Goal: Check status: Check status

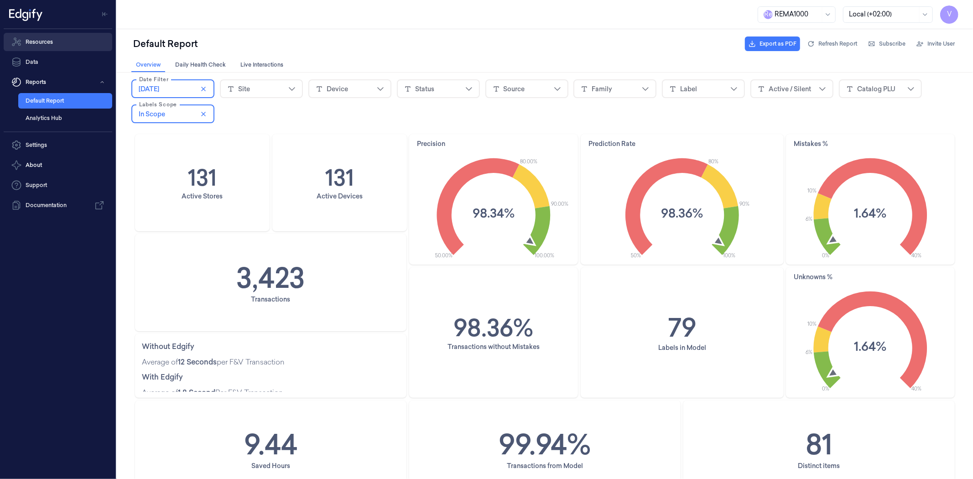
click at [33, 40] on link "Resources" at bounding box center [58, 42] width 109 height 18
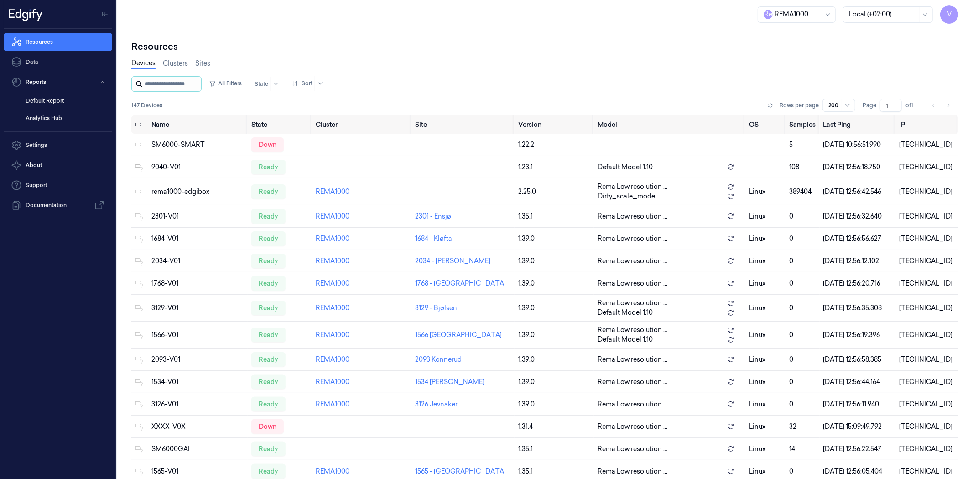
click at [198, 84] on input "string" at bounding box center [172, 84] width 55 height 15
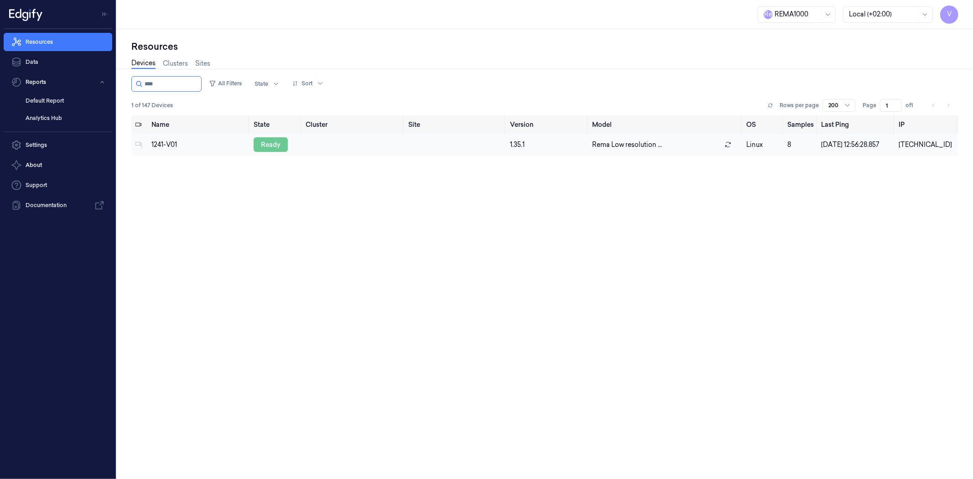
type input "****"
click at [270, 143] on div "ready" at bounding box center [271, 144] width 34 height 15
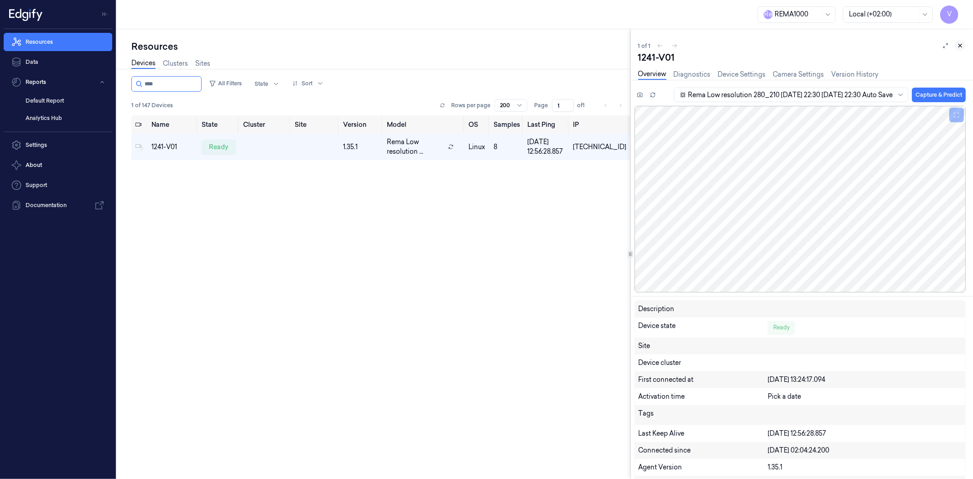
click at [961, 44] on icon at bounding box center [960, 45] width 6 height 6
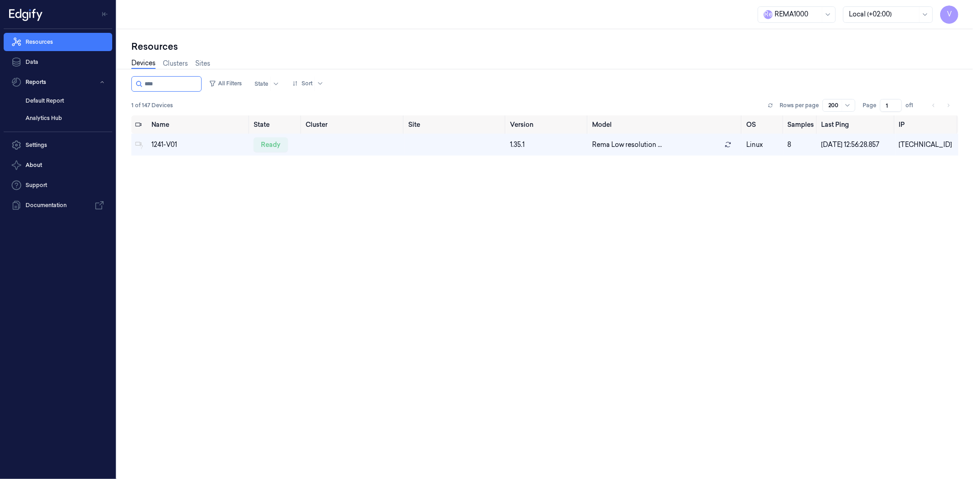
click at [889, 239] on div "Name State Cluster Site Version Model OS Samples Last Ping IP 1241-V01 ready 1.…" at bounding box center [544, 293] width 827 height 357
